Goal: Complete application form

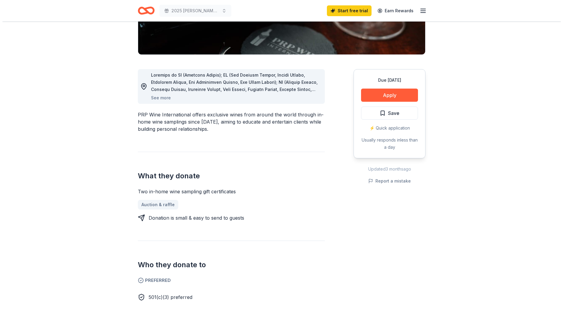
scroll to position [90, 0]
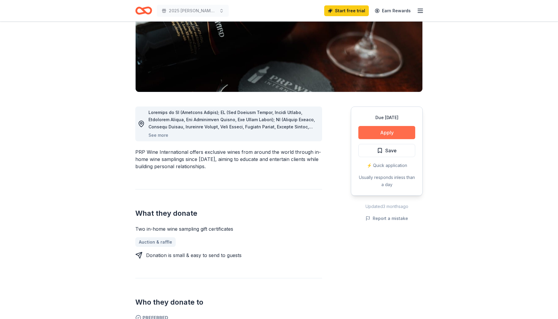
click at [392, 129] on button "Apply" at bounding box center [386, 132] width 57 height 13
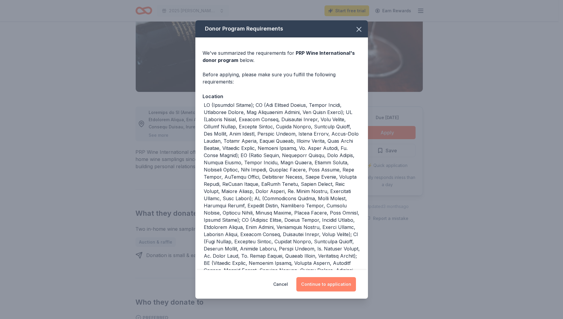
click at [325, 279] on button "Continue to application" at bounding box center [326, 284] width 60 height 14
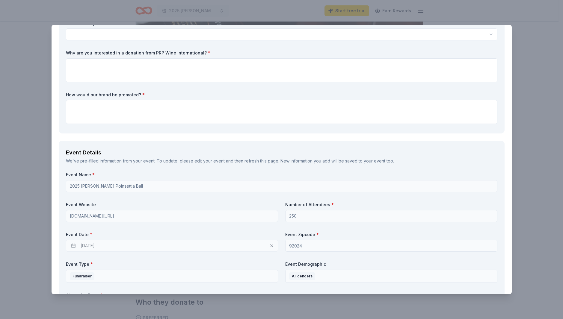
click at [72, 246] on div "[DATE]" at bounding box center [172, 246] width 212 height 12
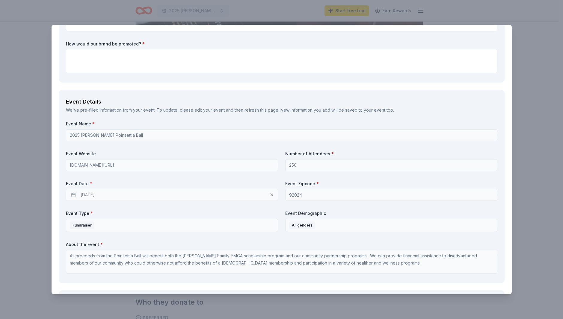
scroll to position [150, 0]
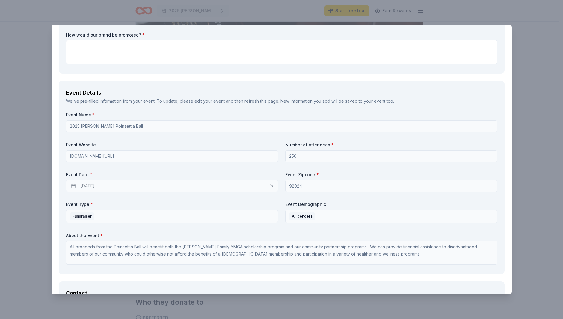
click at [269, 186] on div "[DATE]" at bounding box center [172, 186] width 212 height 12
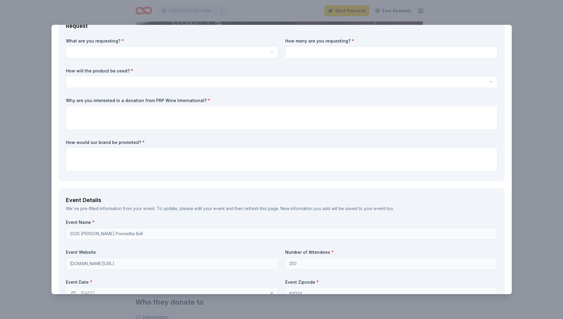
scroll to position [0, 0]
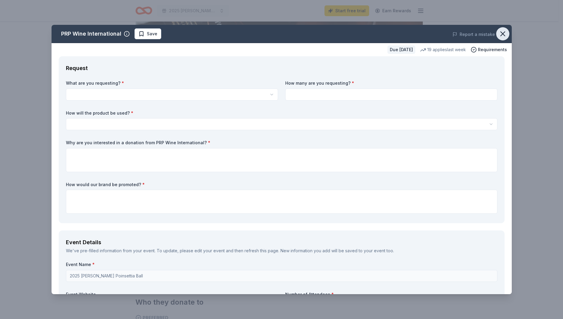
click at [500, 34] on icon "button" at bounding box center [502, 34] width 4 height 4
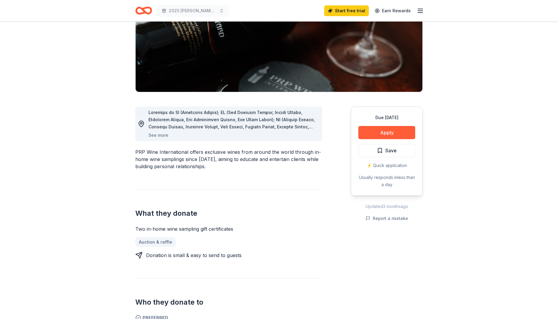
drag, startPoint x: 138, startPoint y: 228, endPoint x: 180, endPoint y: 227, distance: 42.2
click at [182, 227] on div "Two in-home wine sampling gift certificates" at bounding box center [228, 228] width 187 height 7
click at [376, 129] on button "Apply" at bounding box center [386, 132] width 57 height 13
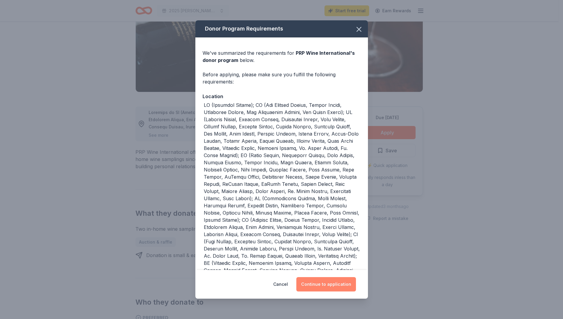
click at [333, 284] on button "Continue to application" at bounding box center [326, 284] width 60 height 14
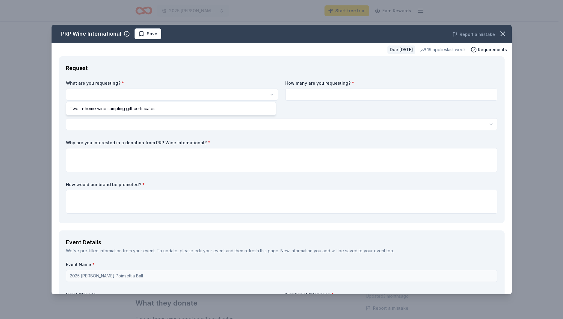
click at [130, 93] on html "2025 [PERSON_NAME] Poinsettia Ball Start free trial Earn Rewards Due [DATE] Sha…" at bounding box center [281, 159] width 563 height 319
select select "Two in-home wine sampling gift certificates"
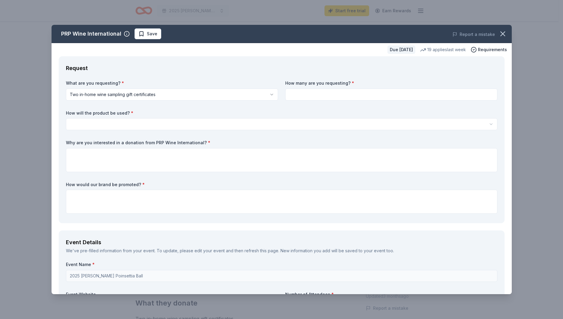
click at [323, 96] on input at bounding box center [391, 95] width 212 height 12
type input "1"
type input "2"
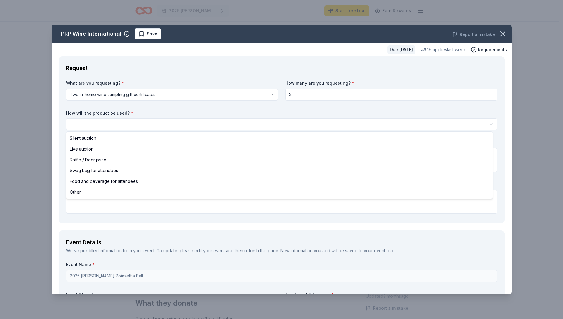
click at [105, 120] on html "2025 [PERSON_NAME] Poinsettia Ball Start free trial Earn Rewards Due [DATE] Sha…" at bounding box center [281, 159] width 563 height 319
select select "silentAuction"
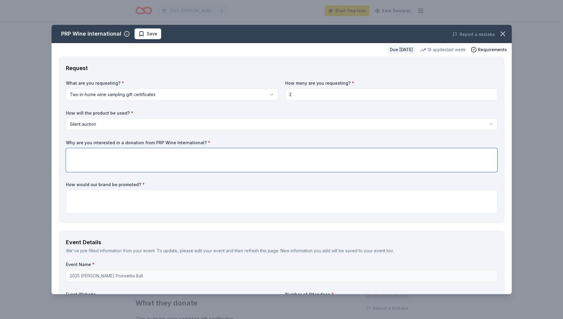
click at [152, 156] on textarea at bounding box center [281, 160] width 431 height 24
click at [145, 198] on textarea at bounding box center [281, 202] width 431 height 24
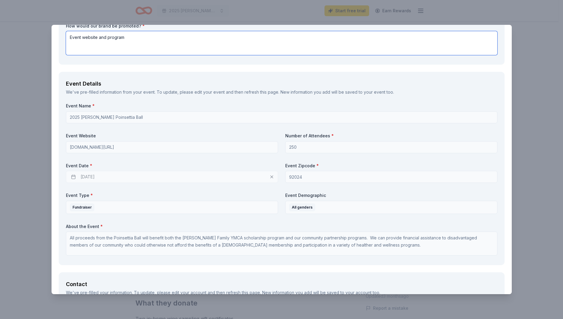
scroll to position [180, 0]
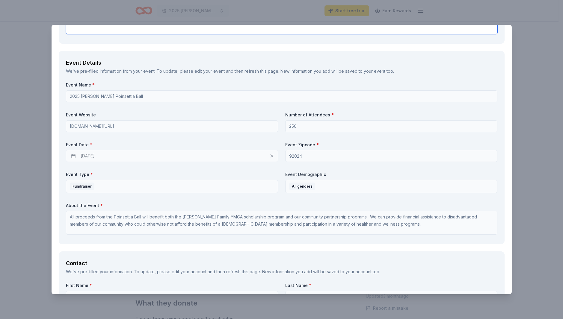
type textarea "Event website and program"
click at [268, 156] on div "[DATE]" at bounding box center [172, 156] width 212 height 12
click at [265, 155] on div "[DATE]" at bounding box center [172, 156] width 212 height 12
drag, startPoint x: 112, startPoint y: 155, endPoint x: 102, endPoint y: 154, distance: 9.9
click at [102, 154] on div "[DATE]" at bounding box center [172, 156] width 212 height 12
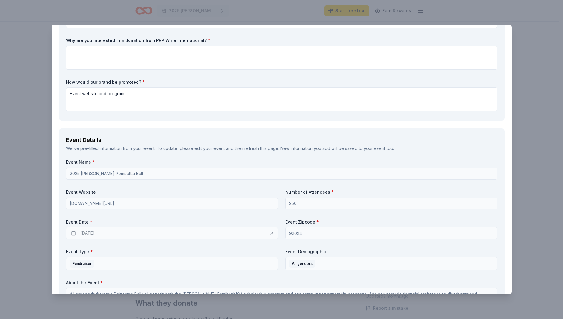
scroll to position [0, 0]
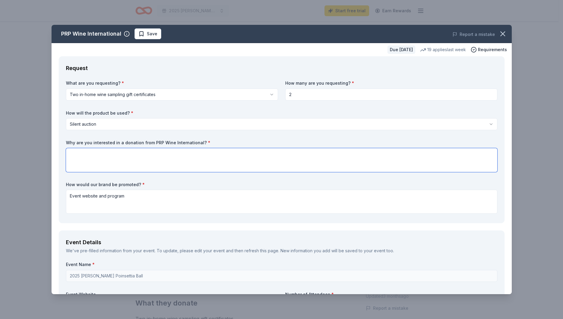
click at [187, 156] on textarea at bounding box center [281, 160] width 431 height 24
type textarea "M"
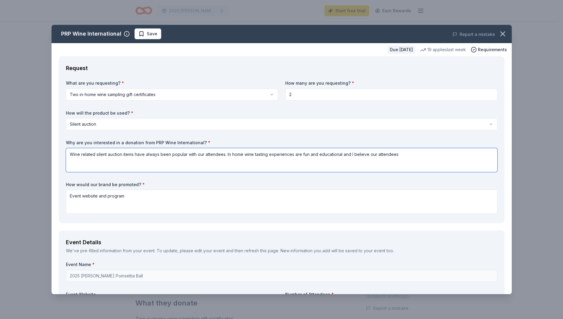
drag, startPoint x: 189, startPoint y: 154, endPoint x: 225, endPoint y: 156, distance: 36.3
click at [225, 156] on textarea "Wine related silent auction items have always been popular with our attendees. …" at bounding box center [281, 160] width 431 height 24
click at [389, 156] on textarea "Wine related silent auction items have always been popular at our event. In hom…" at bounding box center [281, 160] width 431 height 24
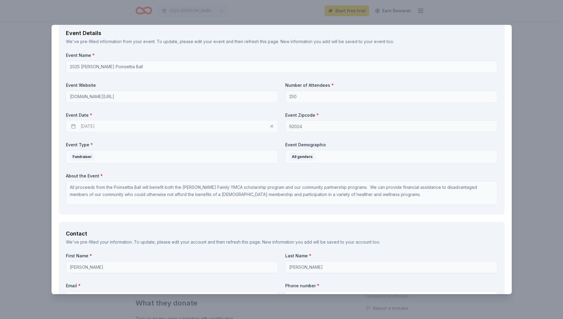
scroll to position [210, 0]
click at [285, 132] on div at bounding box center [285, 132] width 0 height 0
type textarea "Wine related silent auction items have always been popular at our event. In hom…"
click at [259, 168] on div "Event Name * 2025 [PERSON_NAME] Poinsettia Ball Event Website [DOMAIN_NAME][URL…" at bounding box center [281, 129] width 431 height 155
click at [485, 168] on div "Event Name * 2025 [PERSON_NAME] Poinsettia Ball Event Website [DOMAIN_NAME][URL…" at bounding box center [281, 129] width 431 height 155
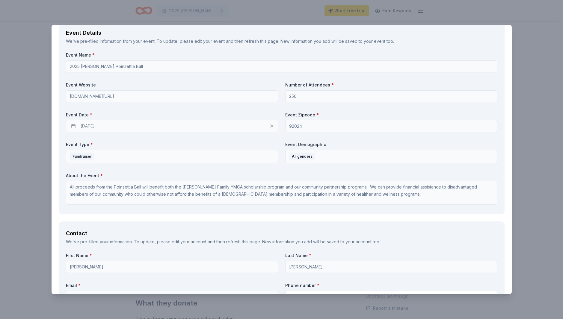
click at [495, 117] on div "Event Details We've pre-filled information from your event. To update, please e…" at bounding box center [281, 117] width 445 height 193
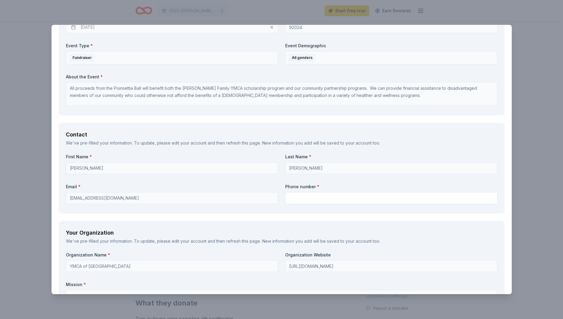
scroll to position [329, 0]
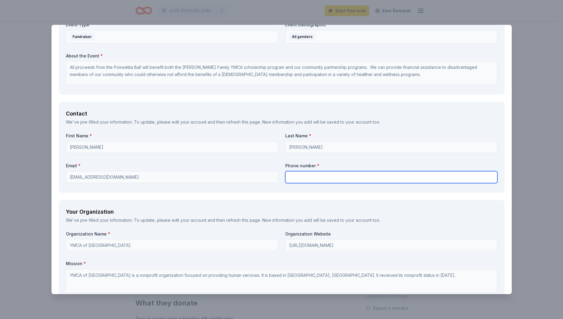
click at [302, 177] on input "text" at bounding box center [391, 177] width 212 height 12
type input "6198892512"
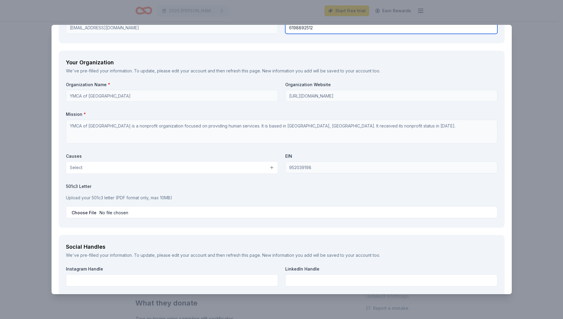
scroll to position [479, 0]
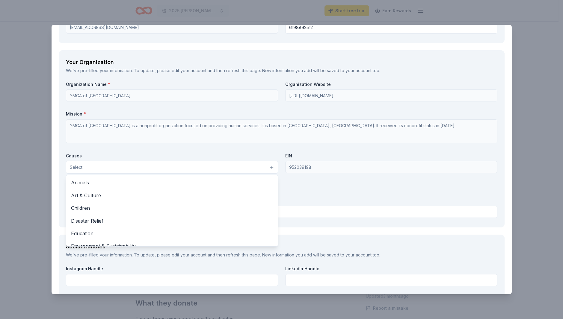
click at [269, 166] on button "Select" at bounding box center [172, 167] width 212 height 13
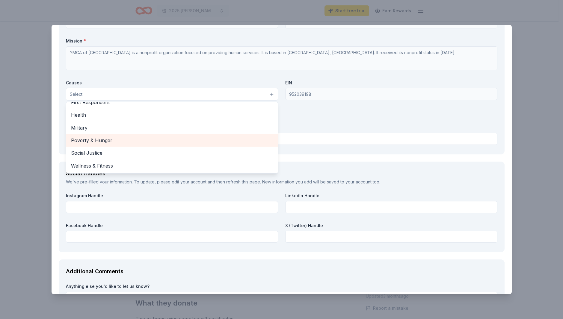
scroll to position [569, 0]
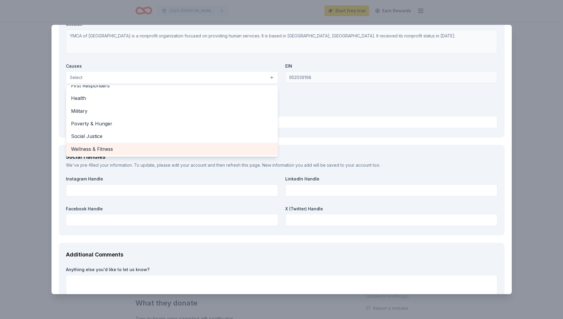
click at [107, 148] on span "Wellness & Fitness" at bounding box center [172, 149] width 202 height 8
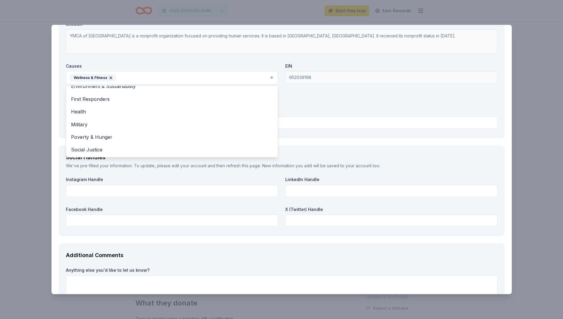
click at [317, 94] on div "Organization Name * YMCA of [GEOGRAPHIC_DATA] Organization Website [URL][DOMAIN…" at bounding box center [281, 62] width 431 height 140
click at [270, 76] on button "Wellness & Fitness" at bounding box center [172, 77] width 212 height 13
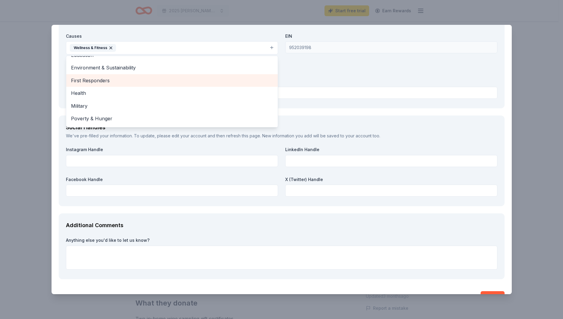
scroll to position [60, 0]
click at [310, 72] on div "Organization Name * YMCA of [GEOGRAPHIC_DATA] Organization Website [URL][DOMAIN…" at bounding box center [281, 32] width 431 height 140
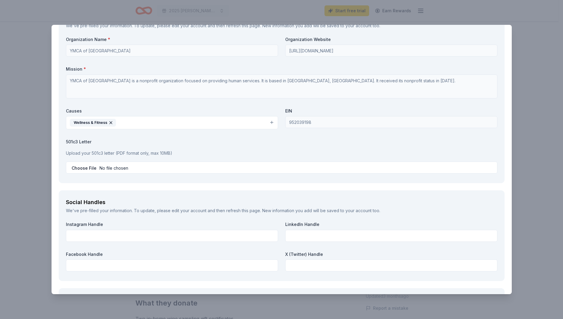
scroll to position [539, 0]
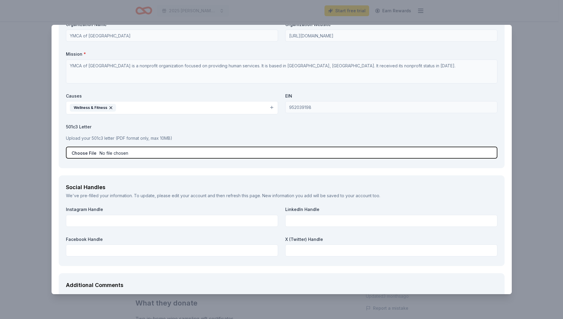
click at [81, 152] on input "file" at bounding box center [281, 153] width 431 height 12
type input "C:\fakepath\YMCA IRS STATUS LETTER [DATE] (1).pdf"
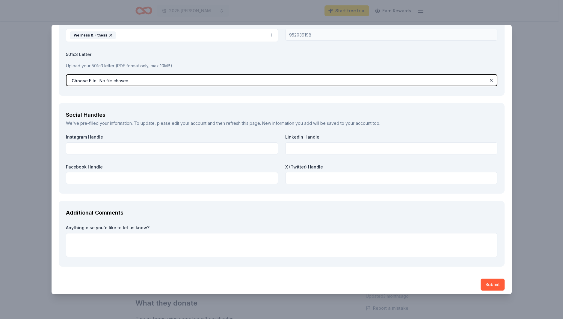
scroll to position [615, 0]
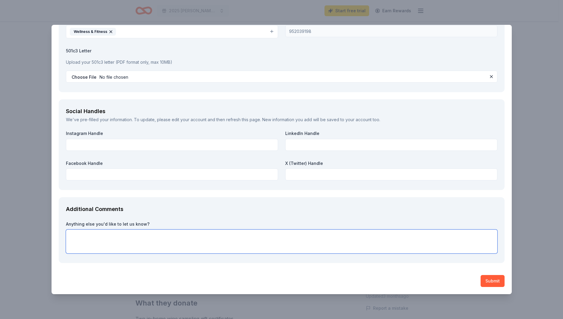
click at [176, 241] on textarea at bounding box center [281, 242] width 431 height 24
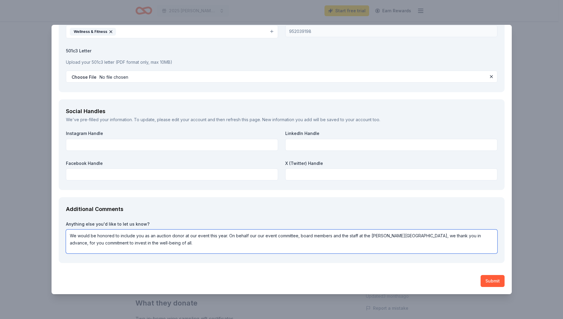
click at [82, 243] on textarea "We would be honored to include you as an auction donor at our event this year. …" at bounding box center [281, 242] width 431 height 24
click at [83, 243] on textarea "We would be honored to include you as an auction donor at our event this year. …" at bounding box center [281, 242] width 431 height 24
type textarea "We would be honored to include you as an auction donor at our event this year. …"
click at [490, 280] on button "Submit" at bounding box center [492, 281] width 24 height 12
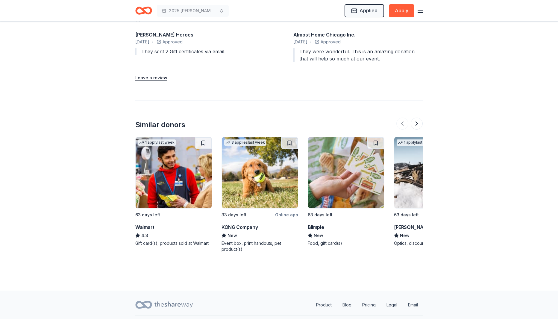
scroll to position [602, 0]
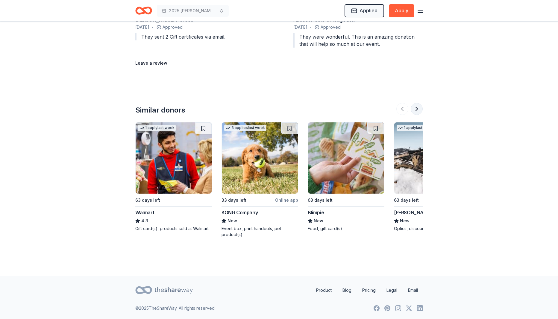
click at [420, 109] on button at bounding box center [417, 109] width 12 height 12
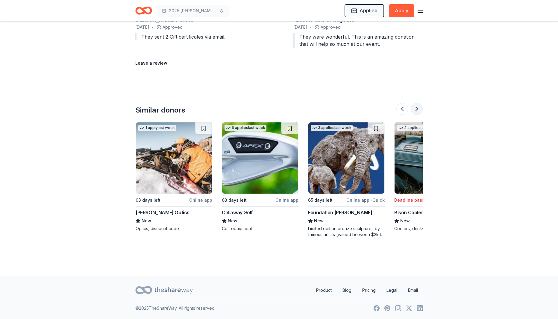
scroll to position [0, 259]
click at [419, 110] on button at bounding box center [417, 109] width 12 height 12
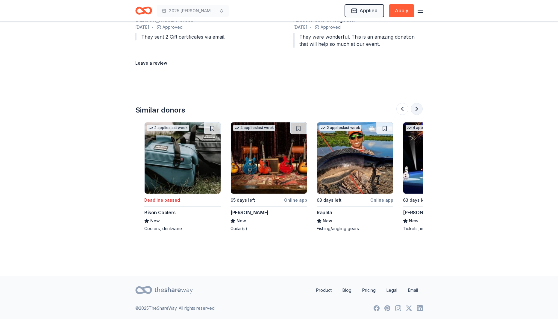
scroll to position [0, 517]
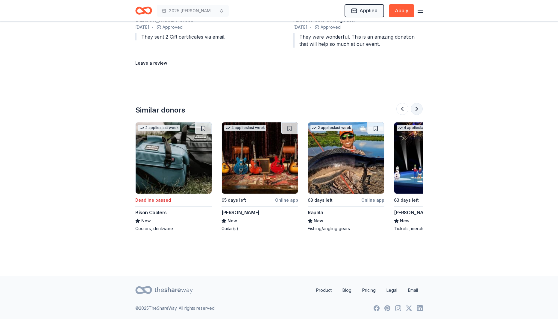
click at [419, 110] on button at bounding box center [417, 109] width 12 height 12
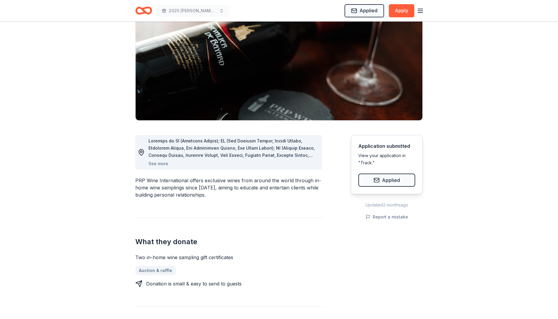
scroll to position [0, 0]
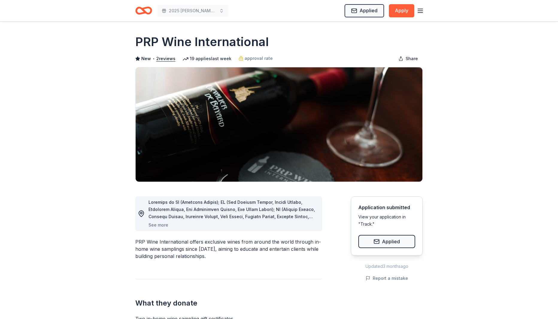
click at [419, 9] on icon "button" at bounding box center [420, 10] width 7 height 7
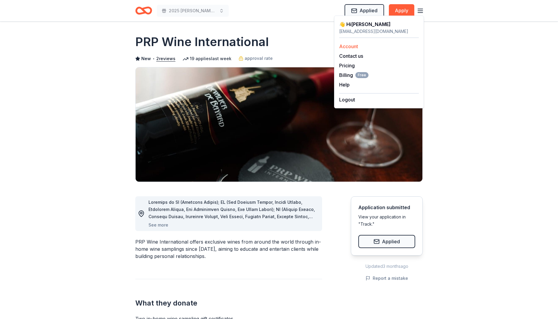
click at [349, 43] on link "Account" at bounding box center [348, 46] width 19 height 6
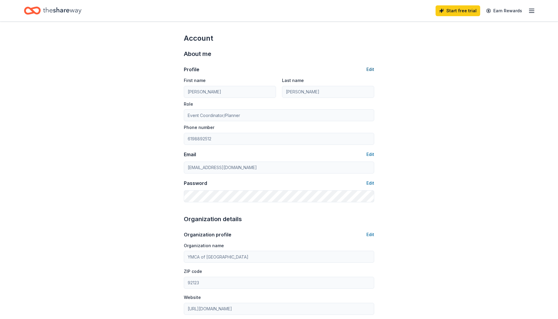
click at [372, 68] on button "Edit" at bounding box center [370, 69] width 8 height 7
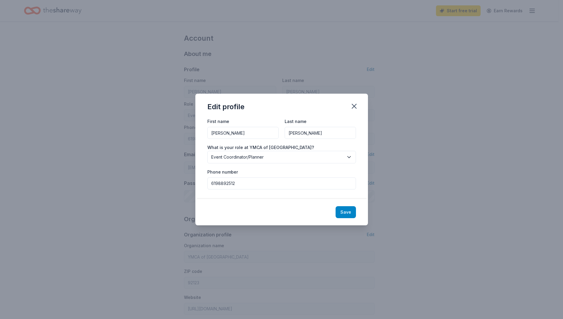
click at [344, 212] on button "Save" at bounding box center [345, 212] width 20 height 12
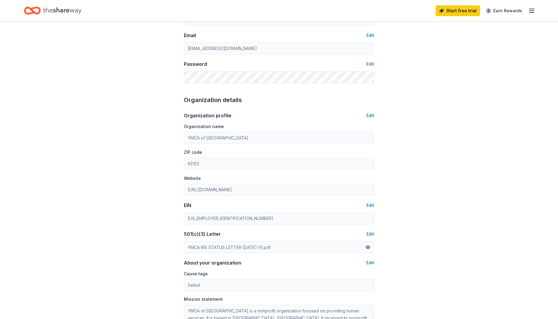
scroll to position [120, 0]
click at [372, 114] on button "Edit" at bounding box center [370, 114] width 8 height 7
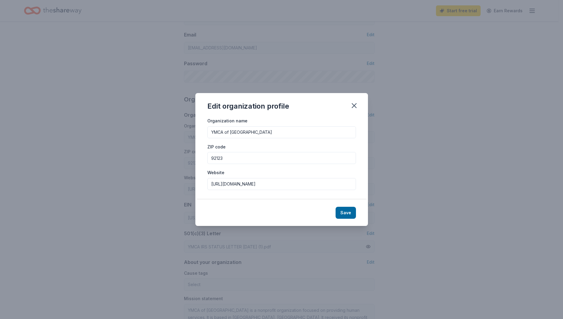
click at [252, 184] on input "[URL][DOMAIN_NAME]" at bounding box center [281, 184] width 148 height 12
drag, startPoint x: 252, startPoint y: 184, endPoint x: 244, endPoint y: 184, distance: 7.8
click at [244, 184] on input "[URL][DOMAIN_NAME]" at bounding box center [281, 184] width 148 height 12
type input "[URL][DOMAIN_NAME]"
click at [346, 211] on button "Save" at bounding box center [345, 213] width 20 height 12
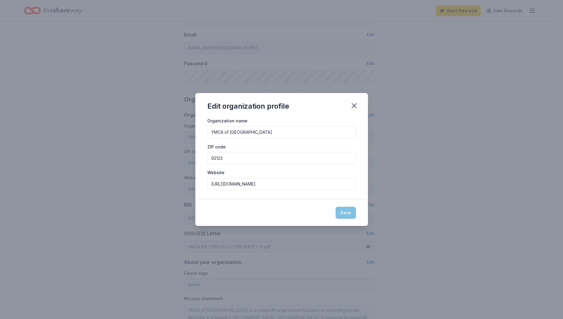
type input "[URL][DOMAIN_NAME]"
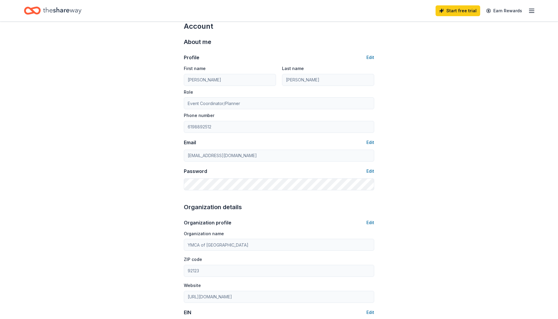
scroll to position [0, 0]
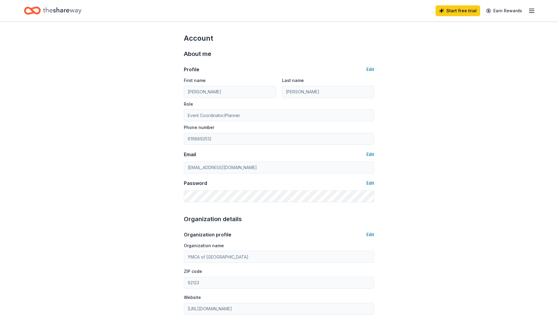
click at [531, 11] on line "button" at bounding box center [531, 11] width 5 height 0
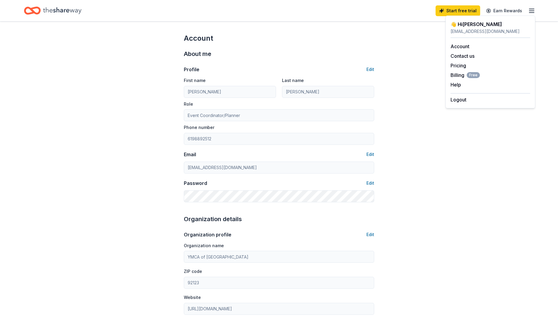
click at [469, 144] on div "Account About me Profile Edit First name [PERSON_NAME] Last name [PERSON_NAME] …" at bounding box center [279, 289] width 558 height 534
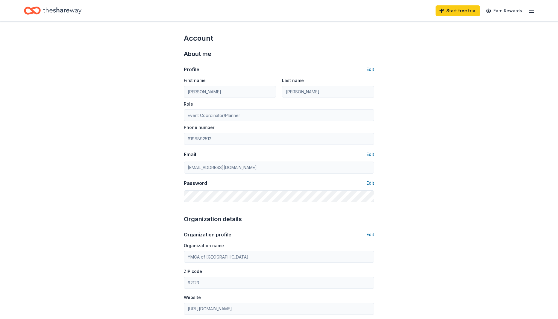
click at [532, 11] on line "button" at bounding box center [531, 11] width 5 height 0
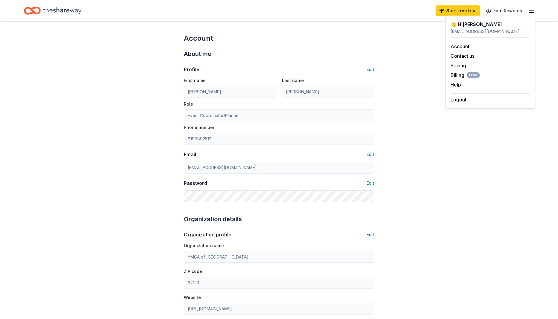
click at [544, 36] on div "Account About me Profile Edit First name [PERSON_NAME] Last name [PERSON_NAME] …" at bounding box center [279, 289] width 558 height 534
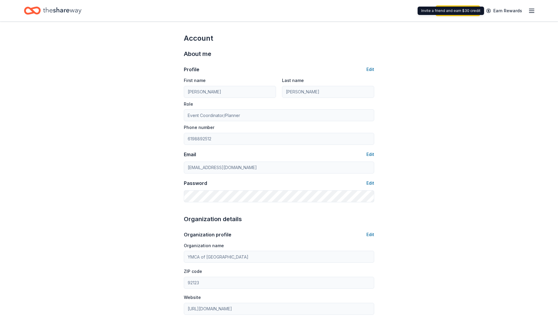
click at [490, 41] on div "Account About me Profile Edit First name [PERSON_NAME] Last name [PERSON_NAME] …" at bounding box center [279, 289] width 558 height 534
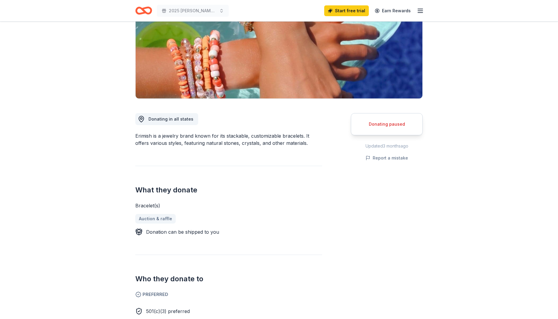
scroll to position [30, 0]
